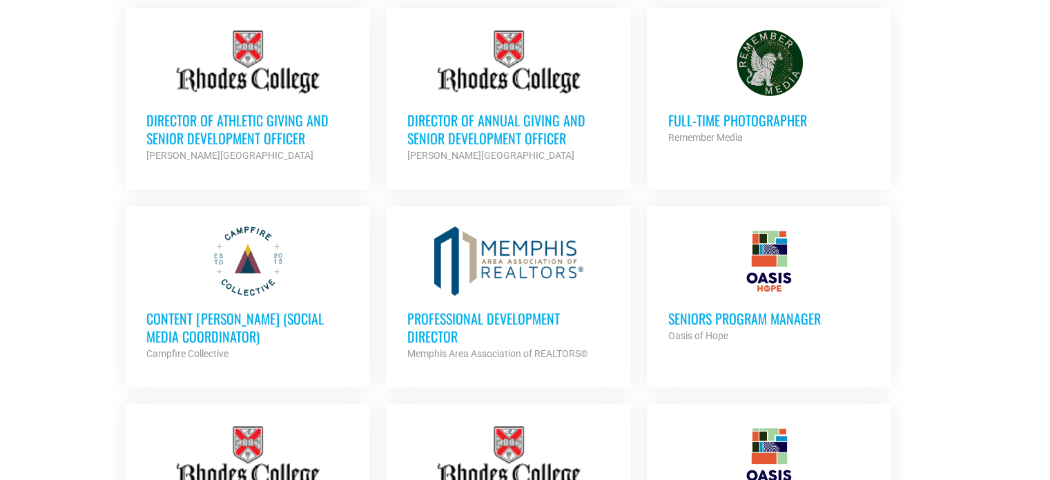
scroll to position [679, 0]
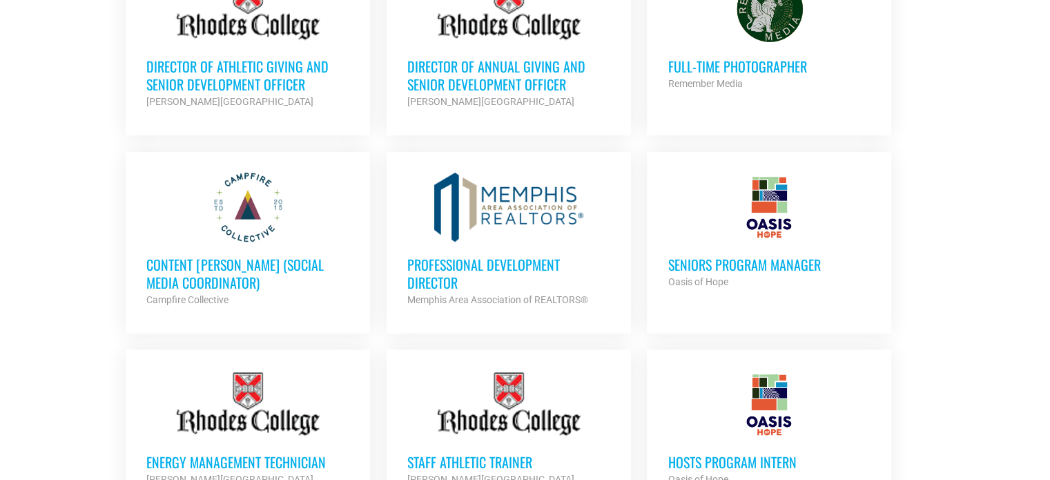
click at [865, 224] on div at bounding box center [768, 207] width 203 height 69
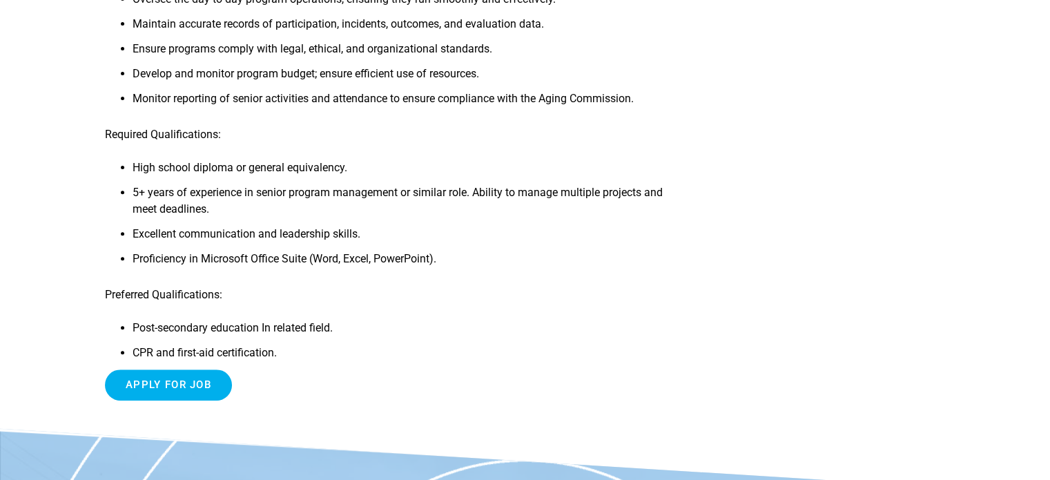
scroll to position [483, 0]
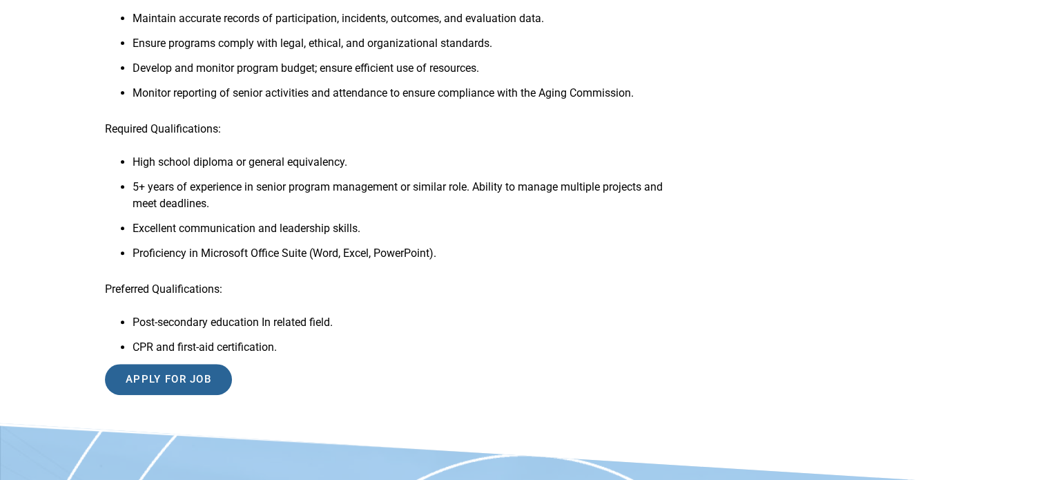
drag, startPoint x: 216, startPoint y: 387, endPoint x: 273, endPoint y: 351, distance: 68.0
click at [273, 351] on div "Job Description for Seniors Program Manager Job Title: Seniors Program Manager …" at bounding box center [390, 37] width 571 height 738
click at [181, 387] on input "Apply for job" at bounding box center [168, 379] width 127 height 31
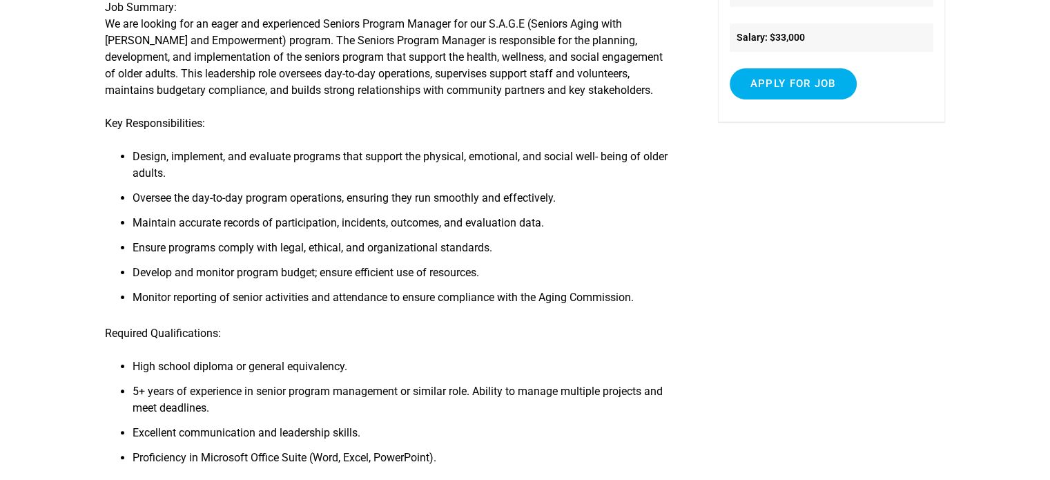
scroll to position [276, 0]
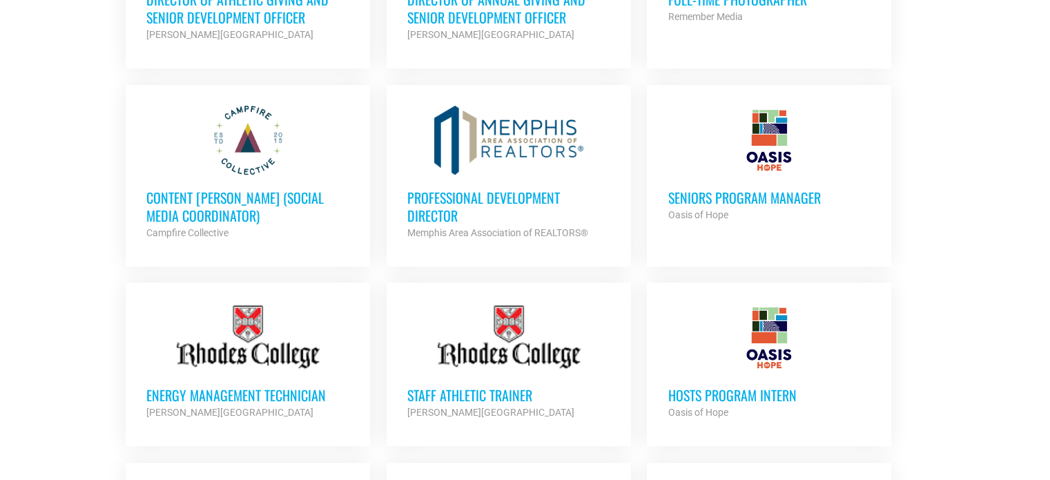
scroll to position [748, 0]
